Goal: Browse casually: Explore the website without a specific task or goal

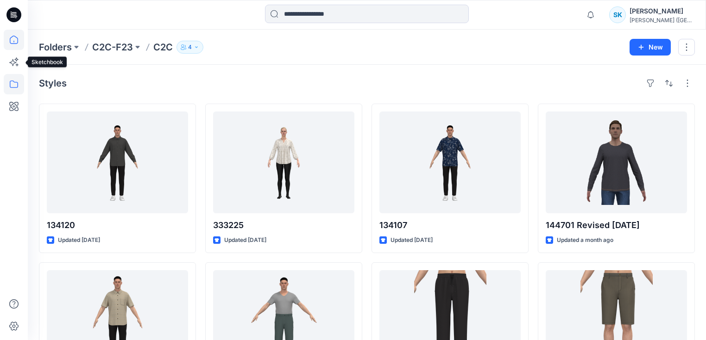
click at [14, 34] on icon at bounding box center [14, 40] width 20 height 20
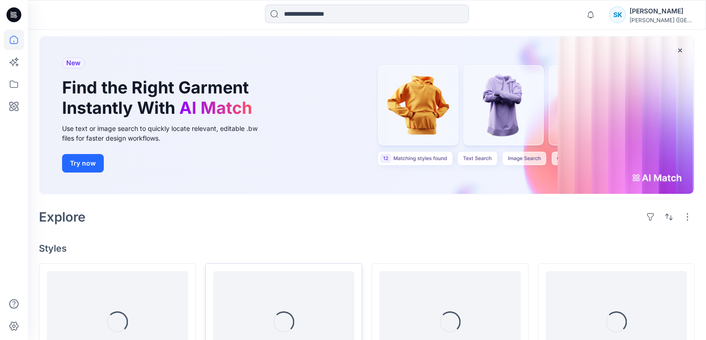
scroll to position [148, 0]
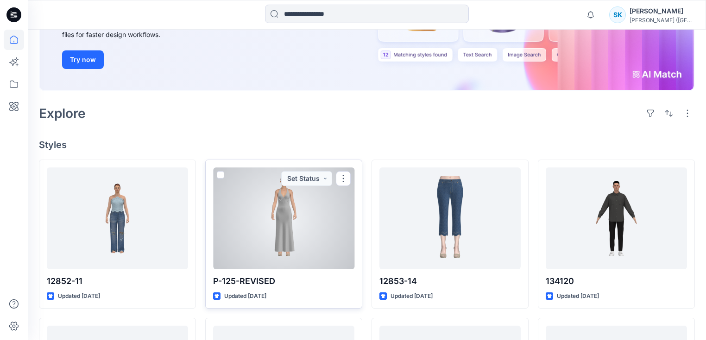
click at [291, 202] on div at bounding box center [283, 219] width 141 height 102
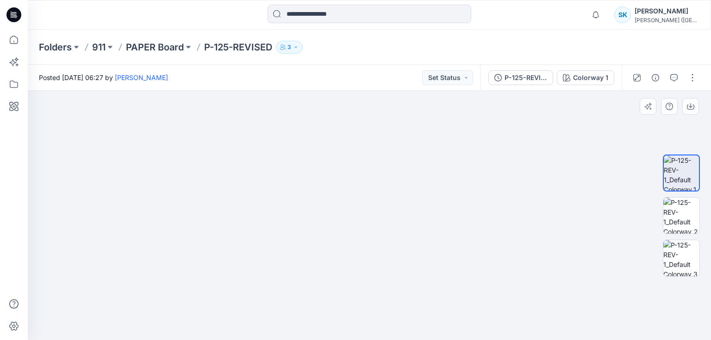
drag, startPoint x: 378, startPoint y: 225, endPoint x: 385, endPoint y: 269, distance: 44.2
click at [385, 271] on img at bounding box center [384, 128] width 773 height 424
drag, startPoint x: 379, startPoint y: 222, endPoint x: 351, endPoint y: 216, distance: 28.8
click at [351, 216] on img at bounding box center [365, 142] width 773 height 396
click at [683, 213] on img at bounding box center [682, 216] width 36 height 36
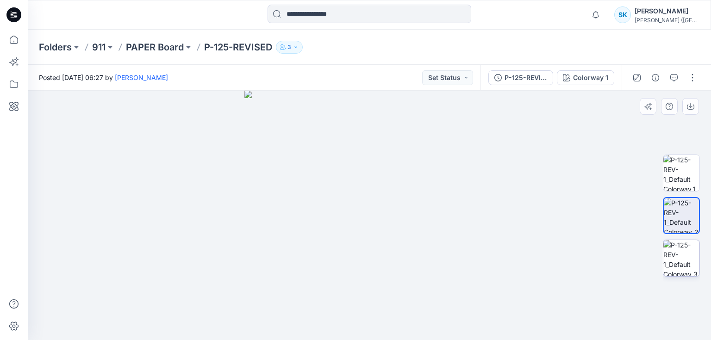
click at [683, 257] on img at bounding box center [682, 258] width 36 height 36
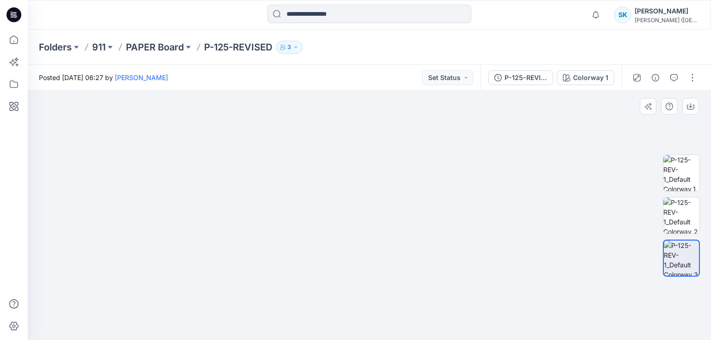
drag, startPoint x: 376, startPoint y: 158, endPoint x: 364, endPoint y: 279, distance: 121.9
click at [364, 279] on img at bounding box center [357, 143] width 773 height 393
drag, startPoint x: 356, startPoint y: 241, endPoint x: 351, endPoint y: 253, distance: 13.3
click at [351, 253] on img at bounding box center [352, 157] width 773 height 368
drag, startPoint x: 362, startPoint y: 254, endPoint x: 373, endPoint y: 228, distance: 28.0
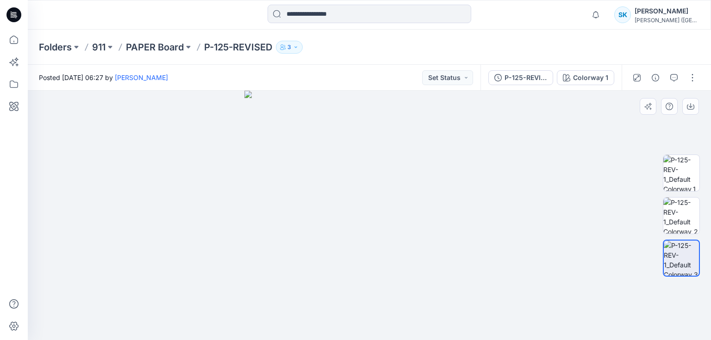
click at [361, 226] on img at bounding box center [369, 216] width 250 height 250
click at [677, 219] on img at bounding box center [682, 216] width 36 height 36
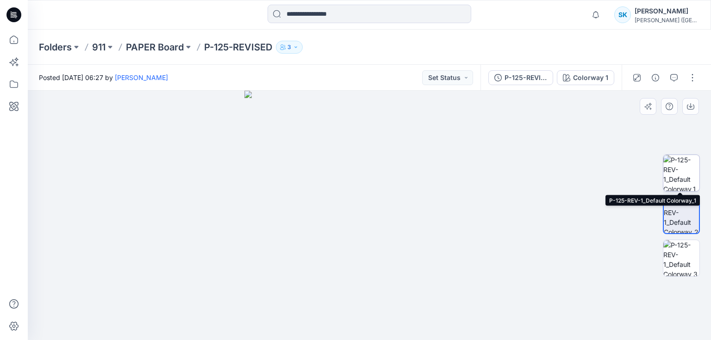
click at [689, 171] on img at bounding box center [682, 173] width 36 height 36
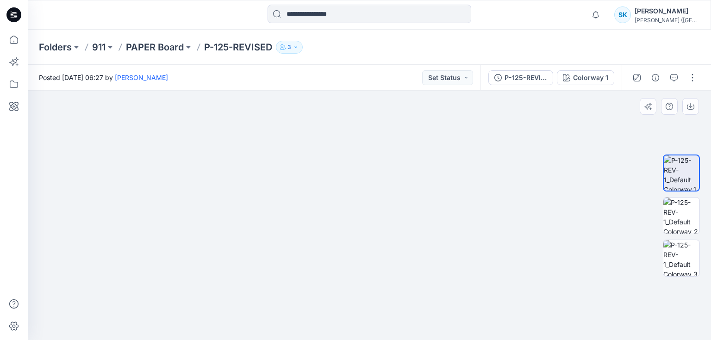
drag, startPoint x: 379, startPoint y: 165, endPoint x: 378, endPoint y: 285, distance: 120.4
click at [379, 304] on img at bounding box center [371, 104] width 904 height 472
drag, startPoint x: 377, startPoint y: 213, endPoint x: 373, endPoint y: 258, distance: 45.2
click at [373, 258] on img at bounding box center [368, 125] width 904 height 430
drag, startPoint x: 394, startPoint y: 259, endPoint x: 390, endPoint y: 226, distance: 33.5
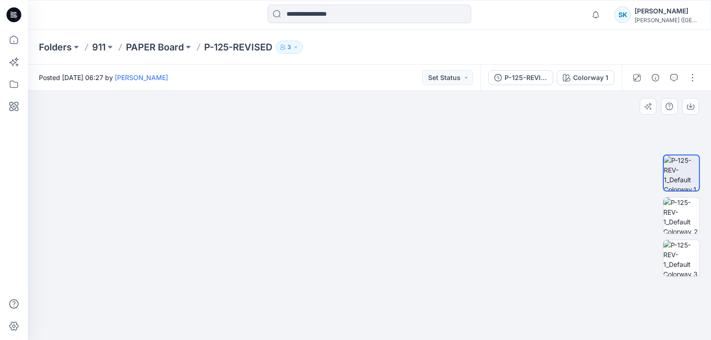
click at [390, 226] on img at bounding box center [362, 132] width 904 height 415
drag, startPoint x: 372, startPoint y: 178, endPoint x: 371, endPoint y: 206, distance: 28.3
click at [372, 206] on img at bounding box center [370, 143] width 904 height 395
drag, startPoint x: 357, startPoint y: 207, endPoint x: 349, endPoint y: 175, distance: 33.8
click at [350, 156] on img at bounding box center [361, 92] width 1165 height 498
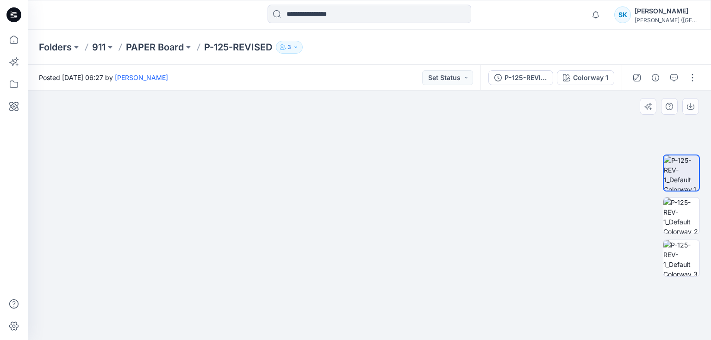
drag, startPoint x: 348, startPoint y: 190, endPoint x: 343, endPoint y: 148, distance: 42.4
click at [343, 148] on img at bounding box center [356, 69] width 1165 height 541
drag, startPoint x: 357, startPoint y: 192, endPoint x: 348, endPoint y: 146, distance: 46.8
click at [350, 143] on img at bounding box center [370, 142] width 642 height 396
drag, startPoint x: 357, startPoint y: 228, endPoint x: 346, endPoint y: 152, distance: 76.8
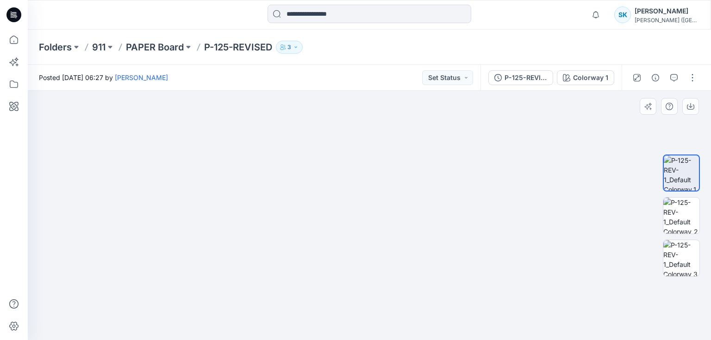
click at [346, 152] on img at bounding box center [370, 104] width 642 height 471
drag, startPoint x: 353, startPoint y: 178, endPoint x: 346, endPoint y: 154, distance: 25.1
click at [346, 154] on img at bounding box center [370, 67] width 642 height 546
drag, startPoint x: 348, startPoint y: 217, endPoint x: 350, endPoint y: 280, distance: 63.0
click at [350, 280] on img at bounding box center [370, 86] width 642 height 508
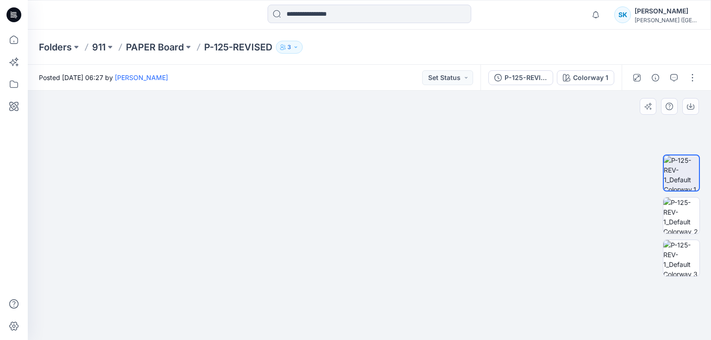
drag, startPoint x: 350, startPoint y: 207, endPoint x: 352, endPoint y: 276, distance: 69.1
click at [352, 276] on img at bounding box center [370, 151] width 642 height 379
drag, startPoint x: 361, startPoint y: 157, endPoint x: 358, endPoint y: 203, distance: 45.9
click at [358, 203] on img at bounding box center [367, 120] width 1165 height 442
drag, startPoint x: 358, startPoint y: 203, endPoint x: 357, endPoint y: 214, distance: 11.2
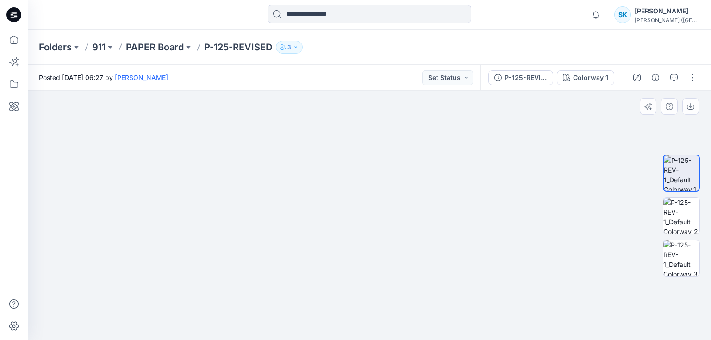
click at [357, 214] on img at bounding box center [365, 122] width 1165 height 438
drag, startPoint x: 357, startPoint y: 214, endPoint x: 354, endPoint y: 204, distance: 10.4
click at [354, 204] on img at bounding box center [363, 117] width 1165 height 448
click at [350, 210] on img at bounding box center [363, 117] width 1165 height 446
drag, startPoint x: 349, startPoint y: 215, endPoint x: 345, endPoint y: 198, distance: 17.2
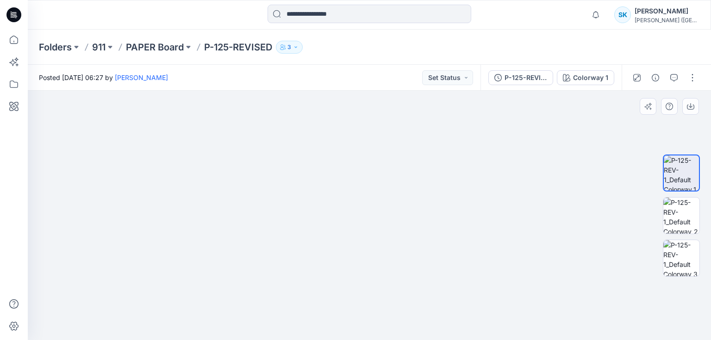
click at [345, 198] on img at bounding box center [360, 65] width 1427 height 551
drag, startPoint x: 362, startPoint y: 212, endPoint x: 358, endPoint y: 272, distance: 60.3
click at [358, 272] on img at bounding box center [364, 153] width 936 height 375
drag, startPoint x: 358, startPoint y: 233, endPoint x: 361, endPoint y: 244, distance: 11.5
click at [361, 244] on img at bounding box center [364, 163] width 936 height 356
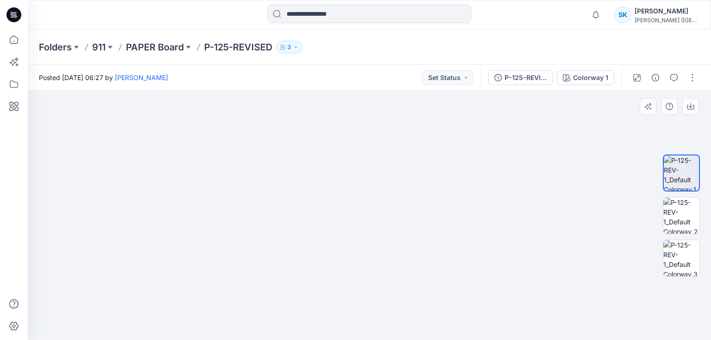
drag, startPoint x: 354, startPoint y: 259, endPoint x: 348, endPoint y: 171, distance: 88.2
click at [348, 171] on img at bounding box center [361, 121] width 936 height 439
drag, startPoint x: 348, startPoint y: 183, endPoint x: 340, endPoint y: 151, distance: 33.5
click at [340, 151] on img at bounding box center [352, 68] width 936 height 545
drag, startPoint x: 340, startPoint y: 241, endPoint x: 344, endPoint y: 133, distance: 107.5
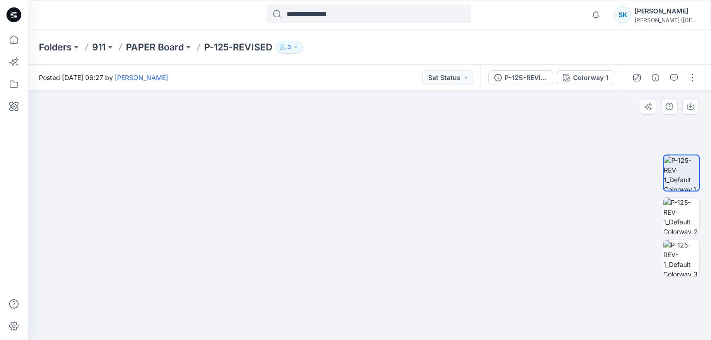
click at [344, 133] on img at bounding box center [353, 68] width 936 height 545
drag, startPoint x: 340, startPoint y: 244, endPoint x: 341, endPoint y: 168, distance: 76.4
click at [338, 122] on img at bounding box center [358, 1] width 936 height 677
drag, startPoint x: 349, startPoint y: 225, endPoint x: 345, endPoint y: 103, distance: 122.3
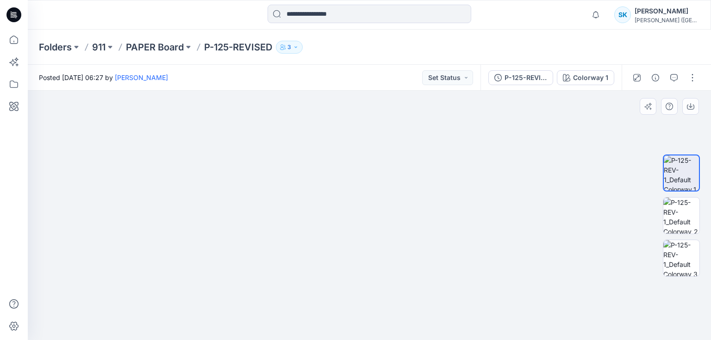
drag, startPoint x: 348, startPoint y: 150, endPoint x: 347, endPoint y: 241, distance: 90.3
drag, startPoint x: 367, startPoint y: 162, endPoint x: 376, endPoint y: 266, distance: 104.1
click at [376, 267] on img at bounding box center [377, 52] width 773 height 576
drag, startPoint x: 370, startPoint y: 198, endPoint x: 369, endPoint y: 248, distance: 49.6
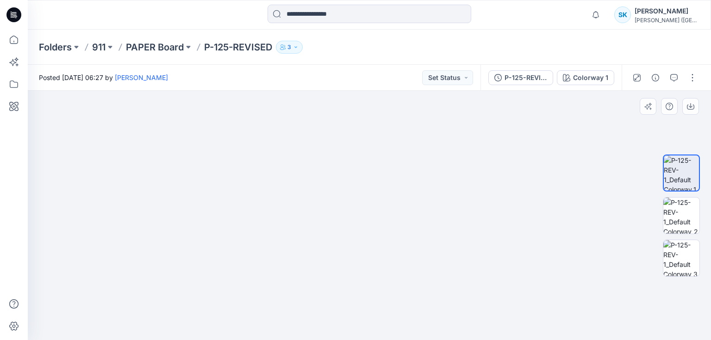
click at [356, 313] on img at bounding box center [378, 57] width 773 height 566
drag, startPoint x: 373, startPoint y: 211, endPoint x: 373, endPoint y: 293, distance: 82.4
click at [373, 293] on img at bounding box center [364, 142] width 773 height 396
drag, startPoint x: 369, startPoint y: 254, endPoint x: 368, endPoint y: 235, distance: 18.5
click at [368, 235] on img at bounding box center [351, 121] width 1034 height 437
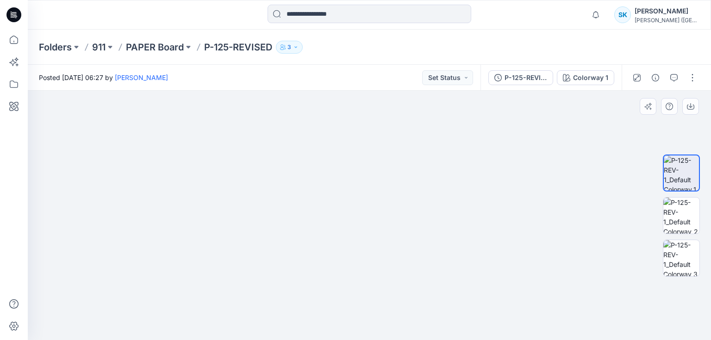
drag, startPoint x: 363, startPoint y: 236, endPoint x: 360, endPoint y: 274, distance: 38.1
click at [360, 274] on img at bounding box center [348, 137] width 1034 height 407
click at [691, 207] on img at bounding box center [682, 216] width 36 height 36
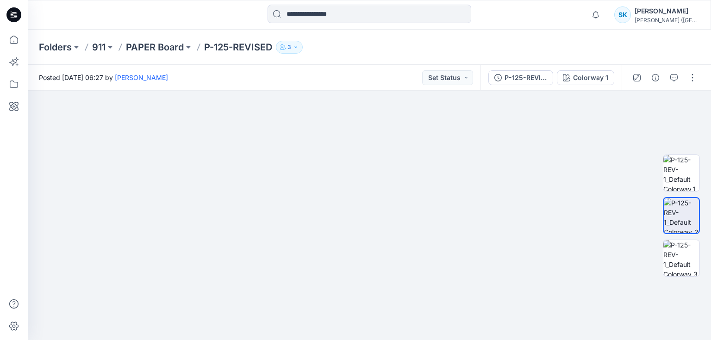
drag, startPoint x: 360, startPoint y: 261, endPoint x: 353, endPoint y: 348, distance: 86.9
click at [353, 340] on html "Notifications [PERSON_NAME] all as read View all notifications SK [PERSON_NAME]…" at bounding box center [355, 170] width 711 height 340
click at [678, 167] on img at bounding box center [682, 173] width 36 height 36
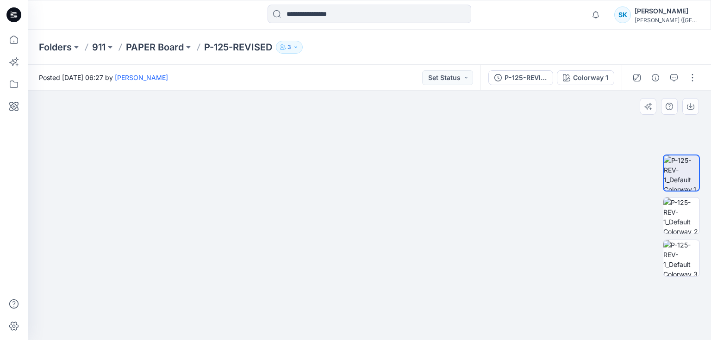
drag, startPoint x: 360, startPoint y: 129, endPoint x: 360, endPoint y: 334, distance: 205.6
click at [359, 340] on html "Notifications [PERSON_NAME] all as read View all notifications SK [PERSON_NAME]…" at bounding box center [355, 170] width 711 height 340
click at [691, 213] on img at bounding box center [682, 216] width 36 height 36
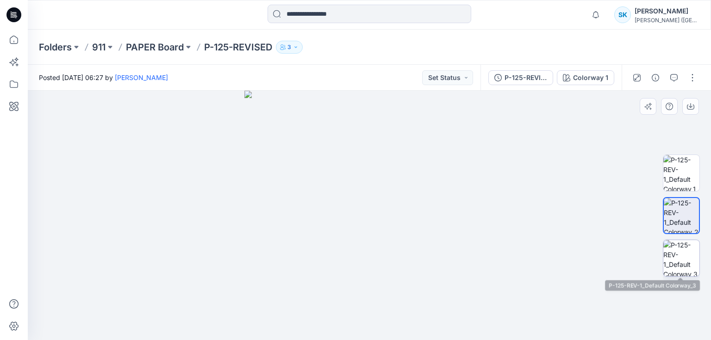
click at [686, 251] on img at bounding box center [682, 258] width 36 height 36
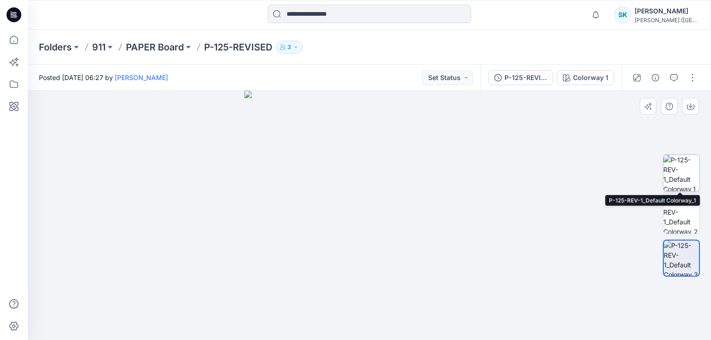
click at [688, 172] on img at bounding box center [682, 173] width 36 height 36
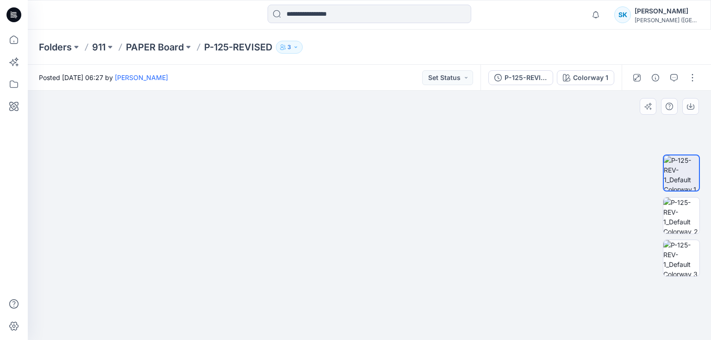
drag, startPoint x: 363, startPoint y: 139, endPoint x: 360, endPoint y: 276, distance: 136.6
click at [353, 295] on img at bounding box center [373, 129] width 773 height 422
drag, startPoint x: 351, startPoint y: 204, endPoint x: 348, endPoint y: 217, distance: 13.3
click at [348, 219] on img at bounding box center [356, 172] width 773 height 338
drag, startPoint x: 350, startPoint y: 216, endPoint x: 358, endPoint y: 196, distance: 21.6
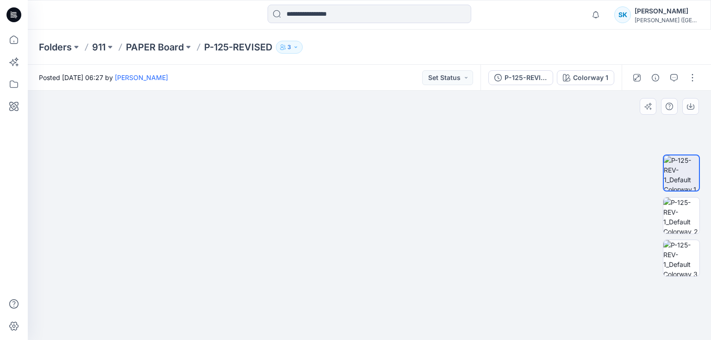
click at [358, 196] on img at bounding box center [363, 163] width 773 height 356
drag, startPoint x: 366, startPoint y: 209, endPoint x: 370, endPoint y: 215, distance: 7.6
click at [370, 215] on img at bounding box center [370, 172] width 773 height 335
drag, startPoint x: 374, startPoint y: 226, endPoint x: 362, endPoint y: 229, distance: 12.4
click at [362, 229] on img at bounding box center [370, 134] width 1034 height 412
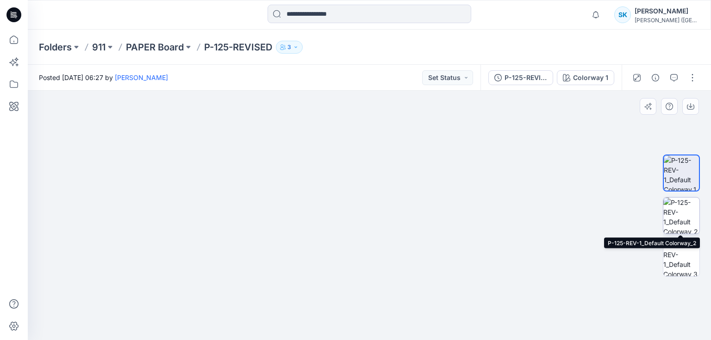
click at [678, 220] on img at bounding box center [682, 216] width 36 height 36
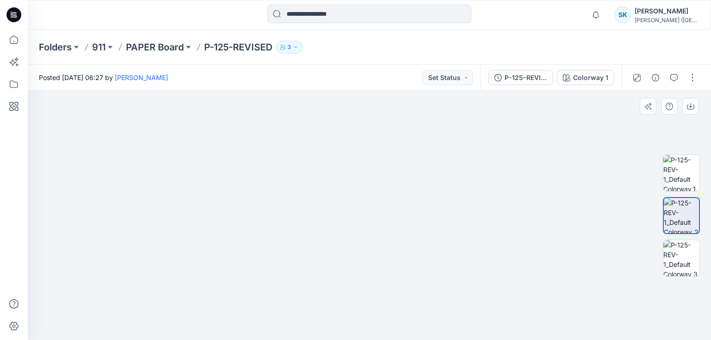
drag, startPoint x: 367, startPoint y: 194, endPoint x: 374, endPoint y: 289, distance: 94.7
drag, startPoint x: 376, startPoint y: 164, endPoint x: 383, endPoint y: 217, distance: 52.8
click at [381, 240] on img at bounding box center [387, 37] width 1296 height 607
drag, startPoint x: 393, startPoint y: 208, endPoint x: 400, endPoint y: 230, distance: 22.4
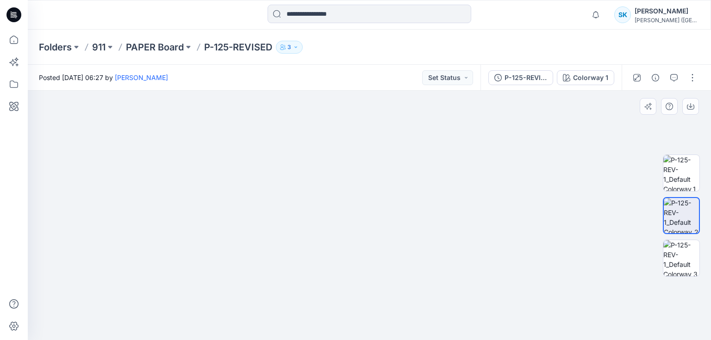
click at [393, 243] on img at bounding box center [391, 81] width 1296 height 520
drag, startPoint x: 408, startPoint y: 217, endPoint x: 402, endPoint y: 222, distance: 8.5
click at [406, 233] on img at bounding box center [385, 111] width 1296 height 458
